Goal: Communication & Community: Answer question/provide support

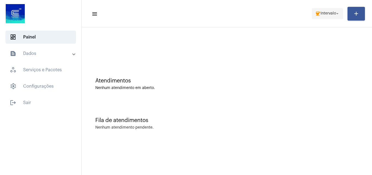
click at [324, 12] on span "Intervalo" at bounding box center [329, 14] width 16 height 4
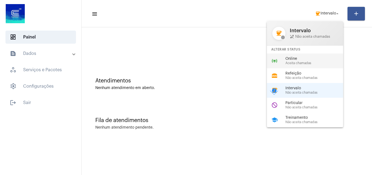
click at [308, 60] on span "Online" at bounding box center [317, 59] width 62 height 4
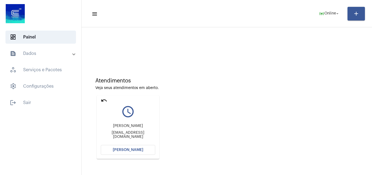
click at [137, 147] on button "[PERSON_NAME]" at bounding box center [128, 150] width 55 height 10
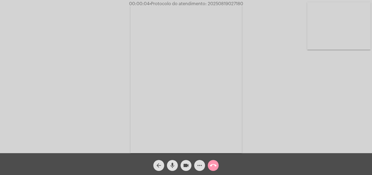
click at [174, 164] on mat-icon "mic" at bounding box center [172, 165] width 7 height 7
click at [174, 163] on mat-icon "mic_off" at bounding box center [172, 165] width 7 height 7
click at [174, 163] on mat-icon "mic" at bounding box center [172, 165] width 7 height 7
click at [174, 163] on mat-icon "mic_off" at bounding box center [172, 165] width 7 height 7
click at [173, 165] on mat-icon "mic" at bounding box center [172, 165] width 7 height 7
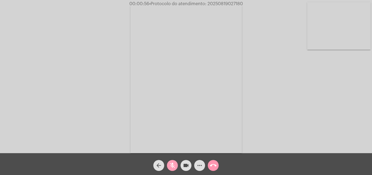
click at [173, 165] on mat-icon "mic_off" at bounding box center [172, 165] width 7 height 7
click at [198, 164] on mat-icon "more_horiz" at bounding box center [200, 165] width 7 height 7
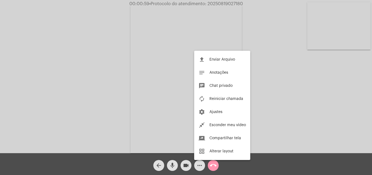
click at [91, 97] on div at bounding box center [186, 87] width 372 height 175
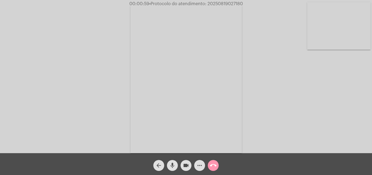
click at [173, 164] on mat-icon "mic" at bounding box center [172, 165] width 7 height 7
drag, startPoint x: 172, startPoint y: 161, endPoint x: 178, endPoint y: 148, distance: 13.8
click at [172, 161] on span "mic_off" at bounding box center [172, 165] width 7 height 11
click at [174, 166] on mat-icon "mic" at bounding box center [172, 165] width 7 height 7
click at [174, 165] on mat-icon "mic_off" at bounding box center [172, 165] width 7 height 7
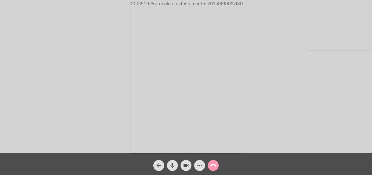
click at [173, 163] on mat-icon "mic" at bounding box center [172, 165] width 7 height 7
click at [175, 165] on mat-icon "mic_off" at bounding box center [172, 165] width 7 height 7
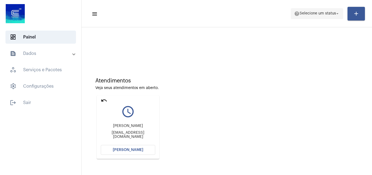
click at [315, 15] on span "Selecione um status" at bounding box center [318, 14] width 37 height 4
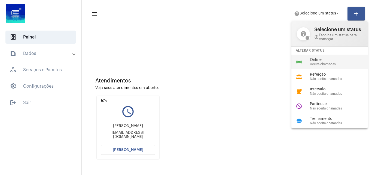
click at [323, 62] on span "Aceita chamadas" at bounding box center [341, 64] width 62 height 4
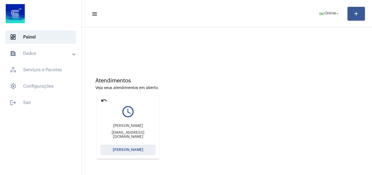
click at [137, 150] on span "[PERSON_NAME]" at bounding box center [128, 150] width 31 height 4
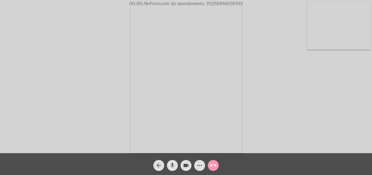
click at [173, 163] on mat-icon "mic" at bounding box center [172, 165] width 7 height 7
click at [315, 132] on div "Acessando Câmera e Microfone..." at bounding box center [186, 77] width 371 height 153
click at [300, 115] on div "Acessando Câmera e Microfone..." at bounding box center [186, 77] width 371 height 153
click at [170, 164] on mat-icon "mic_off" at bounding box center [172, 165] width 7 height 7
click at [171, 167] on mat-icon "mic" at bounding box center [172, 165] width 7 height 7
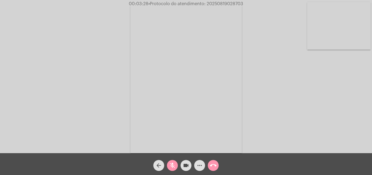
click at [171, 165] on mat-icon "mic_off" at bounding box center [172, 165] width 7 height 7
click at [174, 163] on mat-icon "mic" at bounding box center [172, 165] width 7 height 7
click at [172, 164] on mat-icon "mic_off" at bounding box center [172, 165] width 7 height 7
click at [171, 166] on mat-icon "mic" at bounding box center [172, 165] width 7 height 7
click at [173, 162] on span "mic_off" at bounding box center [172, 165] width 7 height 11
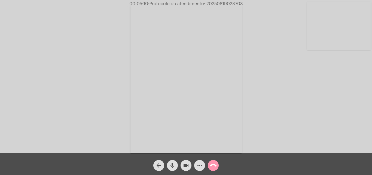
click at [173, 165] on mat-icon "mic" at bounding box center [172, 165] width 7 height 7
click at [172, 163] on mat-icon "mic_off" at bounding box center [172, 165] width 7 height 7
click at [172, 163] on mat-icon "mic" at bounding box center [172, 165] width 7 height 7
click at [172, 163] on mat-icon "mic_off" at bounding box center [172, 165] width 7 height 7
click at [200, 164] on mat-icon "more_horiz" at bounding box center [200, 165] width 7 height 7
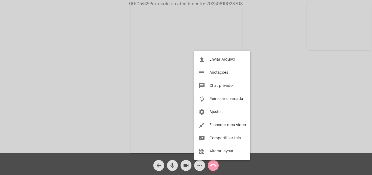
click at [90, 78] on div at bounding box center [186, 87] width 372 height 175
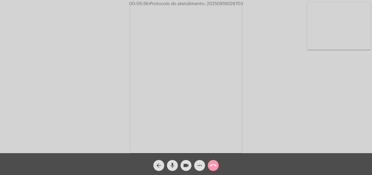
click at [200, 164] on mat-icon "more_horiz" at bounding box center [200, 165] width 7 height 7
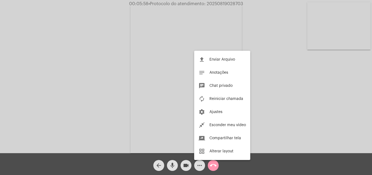
click at [103, 65] on div at bounding box center [186, 87] width 372 height 175
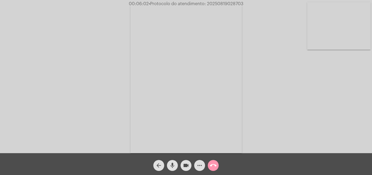
click at [172, 165] on mat-icon "mic" at bounding box center [172, 165] width 7 height 7
click at [173, 161] on span "mic_off" at bounding box center [172, 165] width 7 height 11
click at [174, 164] on mat-icon "mic" at bounding box center [172, 165] width 7 height 7
click at [197, 162] on mat-icon "more_horiz" at bounding box center [200, 165] width 7 height 7
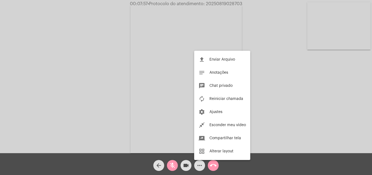
click at [92, 89] on div at bounding box center [186, 87] width 372 height 175
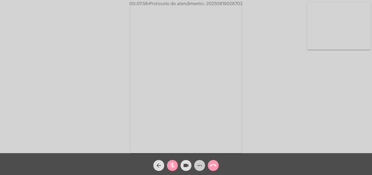
click at [200, 165] on mat-icon "more_horiz" at bounding box center [200, 165] width 7 height 7
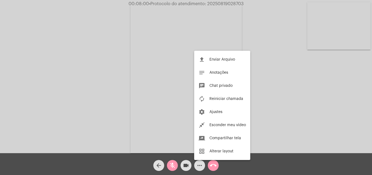
click at [101, 73] on div at bounding box center [186, 87] width 372 height 175
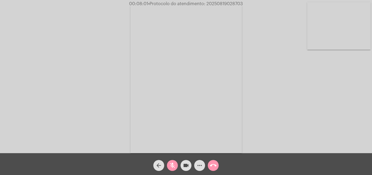
click at [197, 164] on mat-icon "more_horiz" at bounding box center [200, 165] width 7 height 7
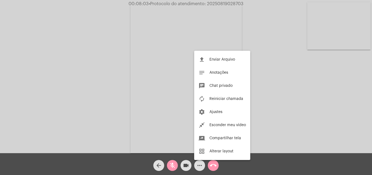
click at [38, 62] on div at bounding box center [186, 87] width 372 height 175
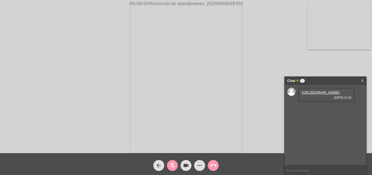
click at [175, 164] on mat-icon "mic_off" at bounding box center [172, 165] width 7 height 7
click at [311, 94] on link "https://neft-transfer-bucket.s3.amazonaws.com/temp-b1bfd91e-390f-be16-03a2-245e…" at bounding box center [321, 92] width 38 height 4
click at [175, 162] on mat-icon "mic" at bounding box center [172, 165] width 7 height 7
click at [286, 64] on div "Acessando Câmera e Microfone..." at bounding box center [186, 77] width 371 height 153
click at [173, 165] on mat-icon "mic_off" at bounding box center [172, 165] width 7 height 7
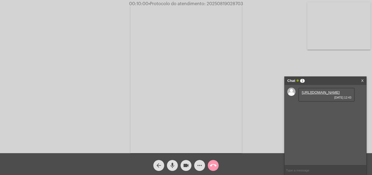
click at [175, 163] on mat-icon "mic" at bounding box center [172, 165] width 7 height 7
click at [174, 164] on mat-icon "mic_off" at bounding box center [172, 165] width 7 height 7
click at [173, 97] on video at bounding box center [186, 78] width 111 height 149
click at [46, 64] on video at bounding box center [83, 78] width 111 height 149
click at [171, 164] on mat-icon "mic" at bounding box center [172, 165] width 7 height 7
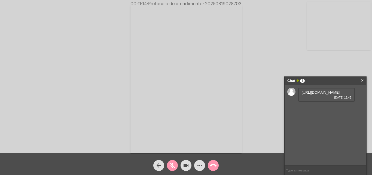
click at [186, 165] on mat-icon "videocam" at bounding box center [186, 165] width 7 height 7
click at [188, 163] on mat-icon "videocam_off" at bounding box center [186, 165] width 7 height 7
click at [174, 165] on mat-icon "mic_off" at bounding box center [172, 165] width 7 height 7
click at [304, 168] on input "text" at bounding box center [326, 170] width 82 height 10
paste input "2 Dias, 11 Horas e 9 Minutos até o vencimento!"
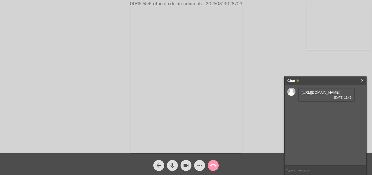
type input "2 Dias, 11 Horas e 9 Minutos até o vencimento!"
click at [217, 4] on span "• Protocolo do atendimento: 20250819028703" at bounding box center [195, 4] width 95 height 4
copy span "20250819028703"
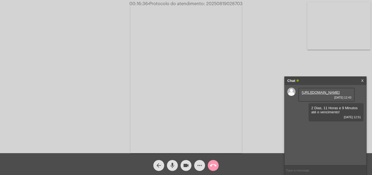
click at [295, 171] on input "text" at bounding box center [326, 170] width 82 height 10
paste input "20250819028703"
type input "20250819028703"
drag, startPoint x: 311, startPoint y: 139, endPoint x: 342, endPoint y: 140, distance: 30.6
click at [342, 137] on div "20250819028703 19/08/2025 12:52" at bounding box center [336, 130] width 55 height 14
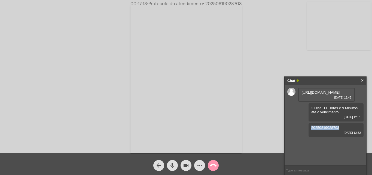
click at [301, 139] on div "https://neft-transfer-bucket.s3.amazonaws.com/temp-b1bfd91e-390f-be16-03a2-245e…" at bounding box center [326, 125] width 82 height 80
drag, startPoint x: 308, startPoint y: 140, endPoint x: 344, endPoint y: 140, distance: 35.4
click at [344, 140] on div "https://neft-transfer-bucket.s3.amazonaws.com/temp-b1bfd91e-390f-be16-03a2-245e…" at bounding box center [326, 125] width 82 height 80
click at [288, 137] on div "https://neft-transfer-bucket.s3.amazonaws.com/temp-b1bfd91e-390f-be16-03a2-245e…" at bounding box center [326, 125] width 82 height 80
drag, startPoint x: 307, startPoint y: 138, endPoint x: 340, endPoint y: 140, distance: 33.1
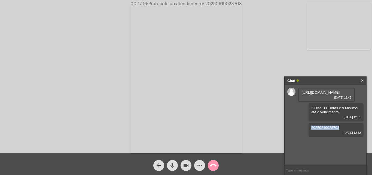
click at [340, 140] on div "https://neft-transfer-bucket.s3.amazonaws.com/temp-b1bfd91e-390f-be16-03a2-245e…" at bounding box center [326, 125] width 82 height 80
click at [297, 137] on div "https://neft-transfer-bucket.s3.amazonaws.com/temp-b1bfd91e-390f-be16-03a2-245e…" at bounding box center [326, 125] width 82 height 80
drag, startPoint x: 312, startPoint y: 139, endPoint x: 342, endPoint y: 140, distance: 30.3
click at [342, 137] on div "20250819028703 19/08/2025 12:52" at bounding box center [336, 130] width 55 height 14
click at [347, 137] on div "20250819028703 19/08/2025 12:52" at bounding box center [336, 130] width 55 height 14
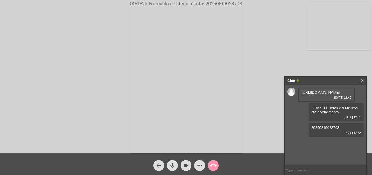
click at [214, 163] on mat-icon "call_end" at bounding box center [213, 165] width 7 height 7
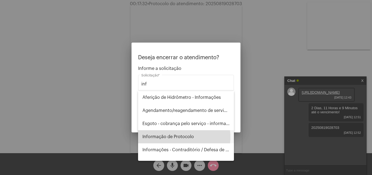
click at [175, 137] on span "Informação de Protocolo" at bounding box center [186, 136] width 87 height 13
type input "Informação de Protocolo"
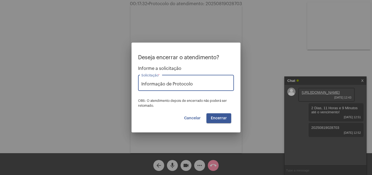
click at [218, 116] on span "Encerrar" at bounding box center [219, 118] width 16 height 4
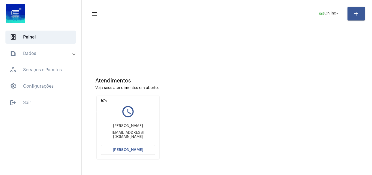
click at [103, 98] on mat-icon "undo" at bounding box center [104, 100] width 7 height 7
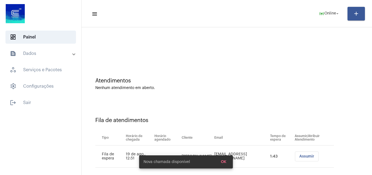
scroll to position [7, 0]
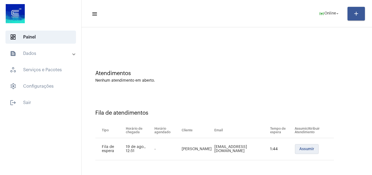
click at [301, 147] on span "Assumir" at bounding box center [307, 149] width 15 height 4
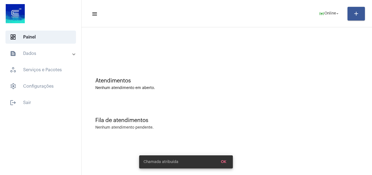
scroll to position [0, 0]
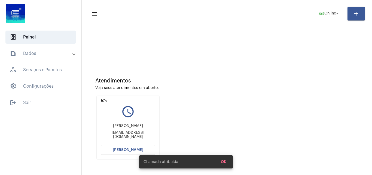
click at [143, 149] on div "Chamada atribuída OK" at bounding box center [186, 162] width 107 height 26
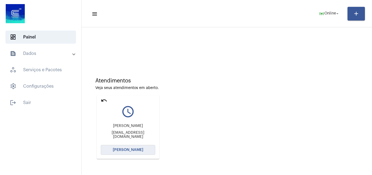
click at [128, 149] on span "[PERSON_NAME]" at bounding box center [128, 150] width 31 height 4
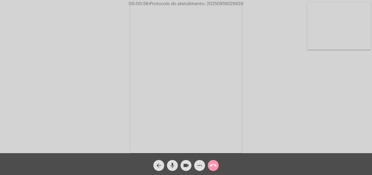
click at [219, 3] on span "• Protocolo do atendimento: 20250819029939" at bounding box center [196, 4] width 95 height 4
click at [215, 165] on mat-icon "call_end" at bounding box center [213, 165] width 7 height 7
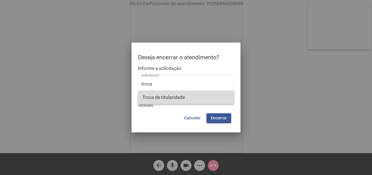
click at [185, 96] on span "Troca de titularidade" at bounding box center [186, 97] width 87 height 13
type input "Troca de titularidade"
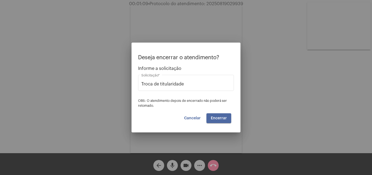
click at [220, 117] on span "Encerrar" at bounding box center [219, 118] width 16 height 4
click at [218, 117] on span "Encerrar" at bounding box center [219, 118] width 16 height 4
click at [199, 117] on span "Cancelar" at bounding box center [192, 118] width 17 height 4
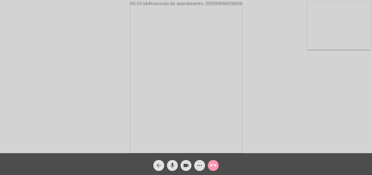
click at [164, 164] on button "arrow_back" at bounding box center [158, 165] width 11 height 11
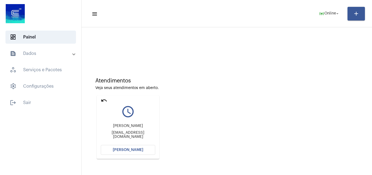
click at [124, 149] on span "[PERSON_NAME]" at bounding box center [128, 150] width 31 height 4
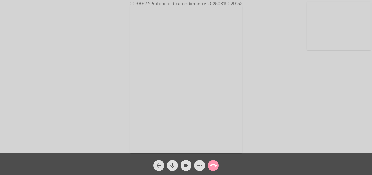
click at [157, 164] on mat-icon "arrow_back" at bounding box center [159, 165] width 7 height 7
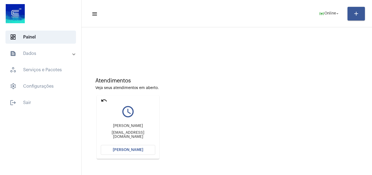
click at [129, 149] on span "[PERSON_NAME]" at bounding box center [128, 150] width 31 height 4
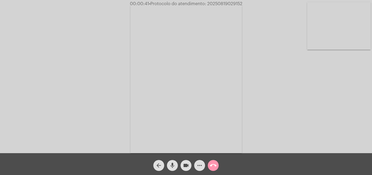
click at [200, 165] on mat-icon "more_horiz" at bounding box center [200, 165] width 7 height 7
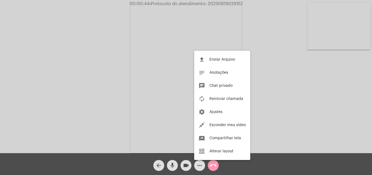
click at [159, 95] on div at bounding box center [186, 87] width 372 height 175
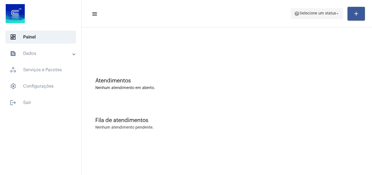
click at [315, 14] on span "Selecione um status" at bounding box center [318, 14] width 37 height 4
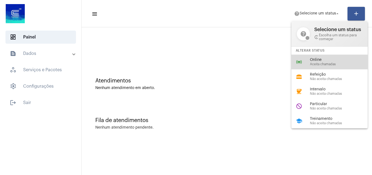
click at [319, 64] on span "Aceita chamadas" at bounding box center [341, 64] width 62 height 4
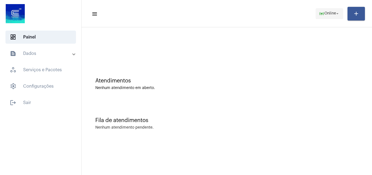
click at [321, 12] on mat-icon "online_prediction" at bounding box center [321, 13] width 5 height 5
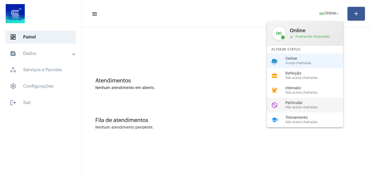
click at [305, 102] on span "Particular" at bounding box center [317, 103] width 62 height 4
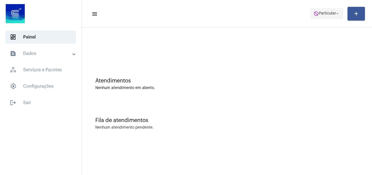
click at [327, 12] on span "Particular" at bounding box center [327, 14] width 17 height 4
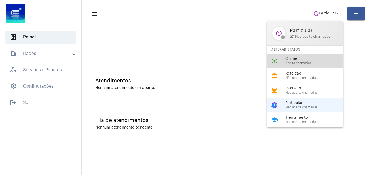
click at [315, 60] on span "Online" at bounding box center [317, 59] width 62 height 4
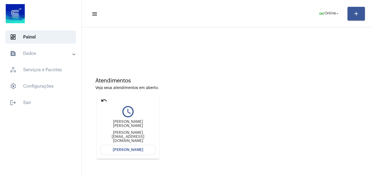
click at [140, 150] on span "[PERSON_NAME]" at bounding box center [128, 150] width 31 height 4
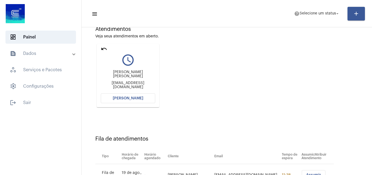
scroll to position [122, 0]
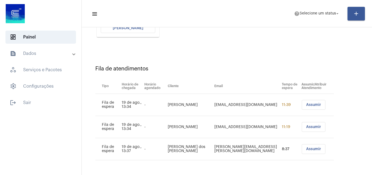
click at [306, 103] on span "Assumir" at bounding box center [313, 105] width 15 height 4
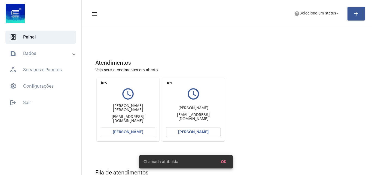
scroll to position [72, 0]
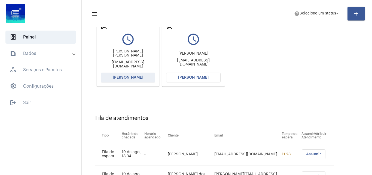
click at [133, 78] on span "[PERSON_NAME]" at bounding box center [128, 77] width 31 height 4
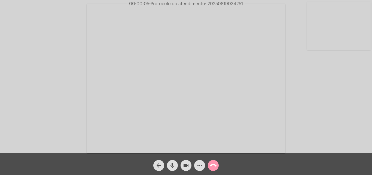
click at [171, 162] on mat-icon "mic" at bounding box center [172, 165] width 7 height 7
click at [170, 162] on mat-icon "mic_off" at bounding box center [172, 165] width 7 height 7
click at [173, 162] on mat-icon "mic" at bounding box center [172, 165] width 7 height 7
click at [171, 163] on mat-icon "mic_off" at bounding box center [172, 165] width 7 height 7
click at [173, 162] on mat-icon "mic" at bounding box center [172, 165] width 7 height 7
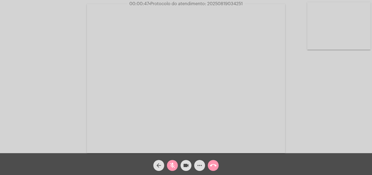
click at [171, 167] on mat-icon "mic_off" at bounding box center [172, 165] width 7 height 7
click at [175, 163] on mat-icon "mic" at bounding box center [172, 165] width 7 height 7
click at [172, 165] on mat-icon "mic_off" at bounding box center [172, 165] width 7 height 7
click at [171, 164] on mat-icon "mic" at bounding box center [172, 165] width 7 height 7
click at [173, 165] on mat-icon "mic_off" at bounding box center [172, 165] width 7 height 7
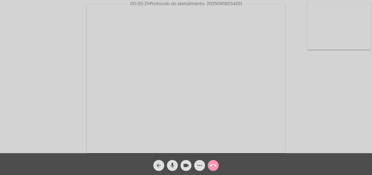
drag, startPoint x: 174, startPoint y: 164, endPoint x: 171, endPoint y: 159, distance: 5.4
click at [174, 164] on mat-icon "mic" at bounding box center [172, 165] width 7 height 7
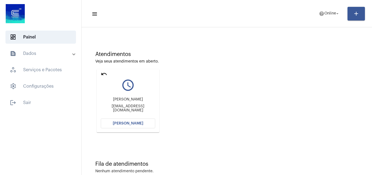
scroll to position [38, 0]
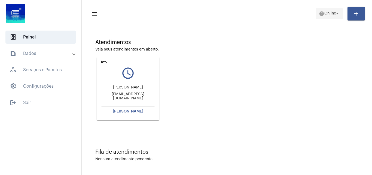
click at [330, 14] on span "Online" at bounding box center [331, 14] width 12 height 4
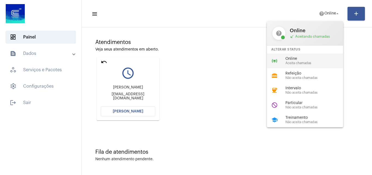
click at [303, 62] on span "Aceita chamadas" at bounding box center [317, 63] width 62 height 4
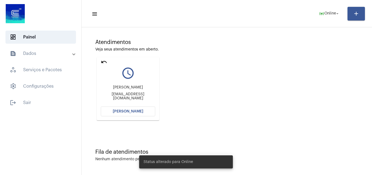
click at [139, 111] on span "[PERSON_NAME]" at bounding box center [128, 111] width 31 height 4
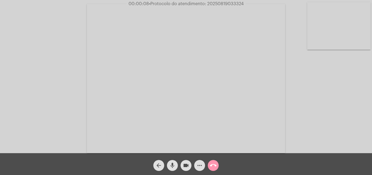
click at [175, 162] on mat-icon "mic" at bounding box center [172, 165] width 7 height 7
click at [174, 163] on mat-icon "mic_off" at bounding box center [172, 165] width 7 height 7
click at [172, 163] on mat-icon "mic" at bounding box center [172, 165] width 7 height 7
click at [173, 165] on mat-icon "mic_off" at bounding box center [172, 165] width 7 height 7
click at [198, 165] on mat-icon "more_horiz" at bounding box center [200, 165] width 7 height 7
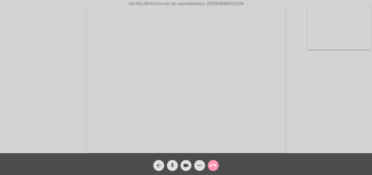
click at [171, 164] on mat-icon "mic" at bounding box center [172, 165] width 7 height 7
click at [170, 167] on mat-icon "mic_off" at bounding box center [172, 165] width 7 height 7
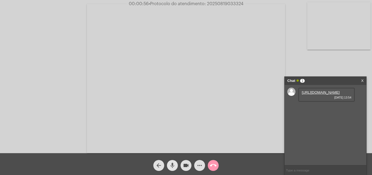
click at [171, 162] on mat-icon "mic" at bounding box center [172, 165] width 7 height 7
click at [327, 94] on link "[URL][DOMAIN_NAME]" at bounding box center [321, 92] width 38 height 4
click at [172, 167] on mat-icon "mic_off" at bounding box center [172, 165] width 7 height 7
click at [201, 163] on mat-icon "more_horiz" at bounding box center [200, 165] width 7 height 7
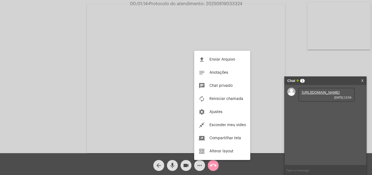
click at [213, 58] on span "Enviar Arquivo" at bounding box center [223, 60] width 26 height 4
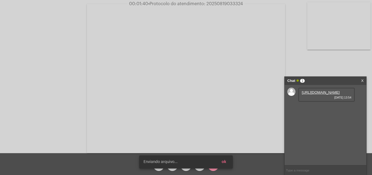
click at [228, 164] on button "ok" at bounding box center [223, 162] width 13 height 10
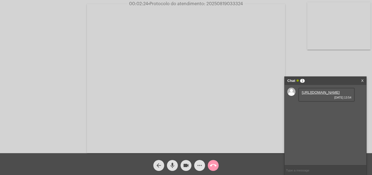
click at [200, 164] on mat-icon "more_horiz" at bounding box center [200, 165] width 7 height 7
click at [172, 166] on mat-icon "mic" at bounding box center [172, 165] width 7 height 7
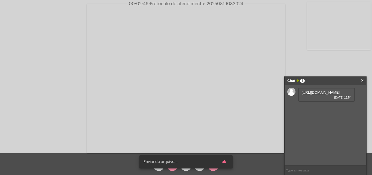
click at [227, 160] on button "ok" at bounding box center [223, 162] width 13 height 10
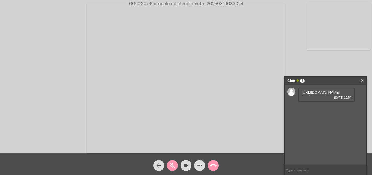
click at [187, 168] on mat-icon "videocam" at bounding box center [186, 165] width 7 height 7
click at [187, 162] on mat-icon "videocam_off" at bounding box center [186, 165] width 7 height 7
